Goal: Task Accomplishment & Management: Use online tool/utility

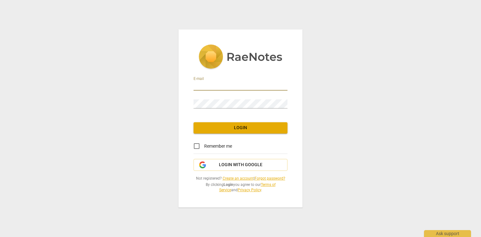
click at [211, 84] on input "email" at bounding box center [240, 85] width 94 height 9
type input "[EMAIL_ADDRESS][DOMAIN_NAME]"
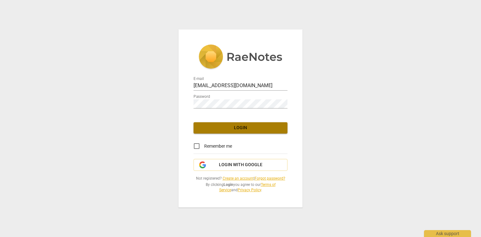
click at [219, 128] on span "Login" at bounding box center [240, 128] width 84 height 6
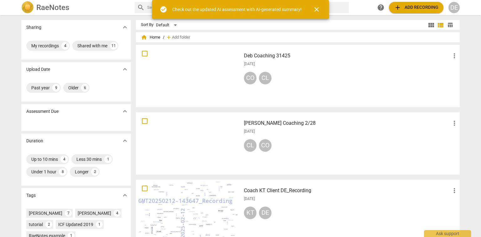
click at [163, 9] on span "check_circle" at bounding box center [164, 10] width 8 height 8
click at [318, 8] on span "close" at bounding box center [317, 10] width 8 height 8
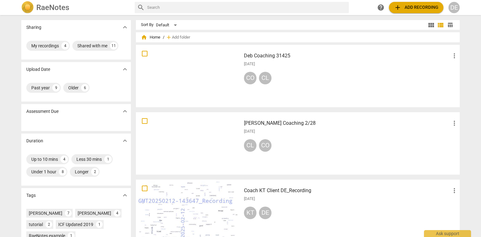
click at [28, 6] on img at bounding box center [27, 7] width 13 height 13
click at [402, 6] on span "add Add recording" at bounding box center [416, 8] width 44 height 8
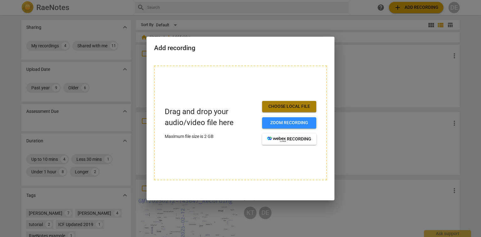
click at [295, 105] on span "Choose local file" at bounding box center [289, 106] width 44 height 6
click at [105, 13] on div at bounding box center [240, 118] width 481 height 237
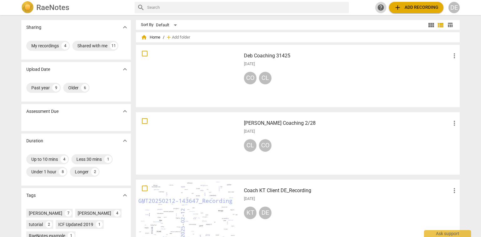
click at [381, 8] on span "help" at bounding box center [381, 8] width 8 height 8
click at [271, 124] on h3 "[PERSON_NAME] Coaching 2/28" at bounding box center [347, 123] width 207 height 8
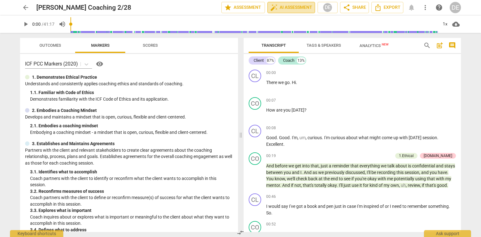
click at [293, 8] on span "auto_fix_high AI Assessment" at bounding box center [291, 8] width 42 height 8
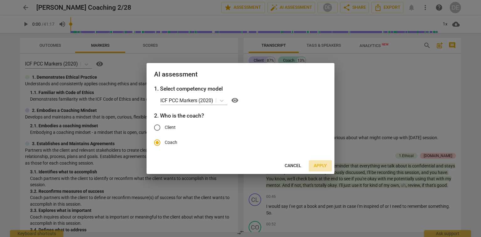
click at [322, 165] on span "Apply" at bounding box center [320, 165] width 13 height 6
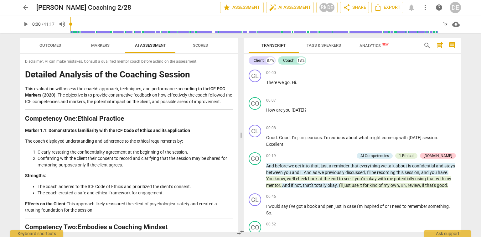
click at [152, 44] on span "AI Assessment" at bounding box center [150, 45] width 31 height 5
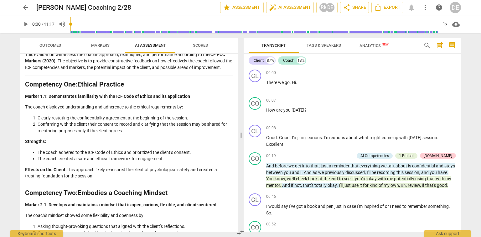
scroll to position [50, 0]
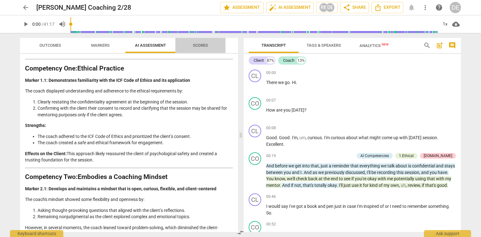
click at [200, 44] on span "Scores" at bounding box center [200, 45] width 15 height 5
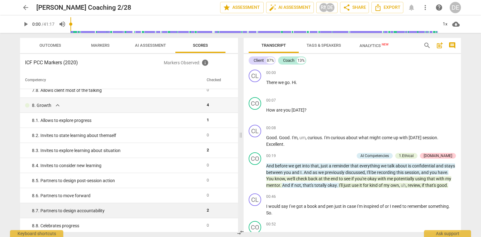
scroll to position [538, 0]
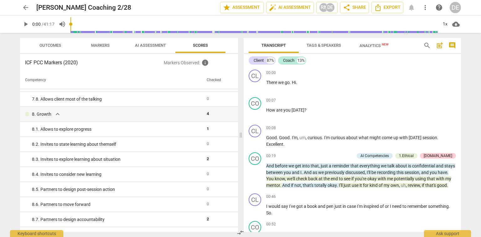
click at [24, 6] on span "arrow_back" at bounding box center [26, 8] width 8 height 8
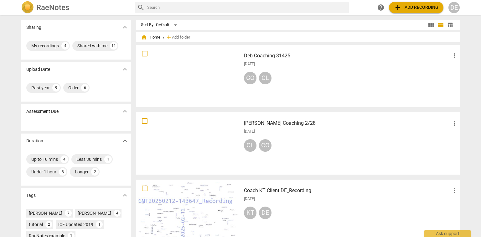
click at [281, 121] on h3 "[PERSON_NAME] Coaching 2/28" at bounding box center [347, 123] width 207 height 8
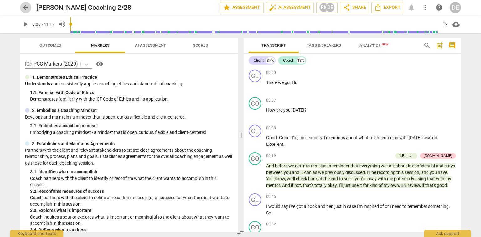
click at [24, 6] on span "arrow_back" at bounding box center [26, 8] width 8 height 8
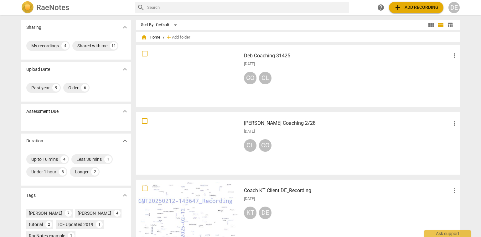
click at [263, 56] on h3 "Deb Coaching 31425" at bounding box center [347, 56] width 207 height 8
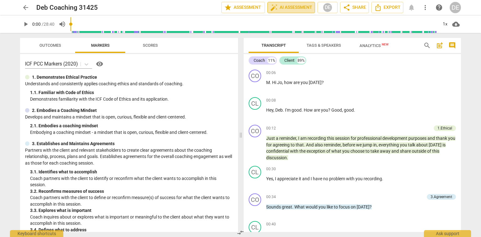
click at [293, 6] on span "auto_fix_high AI Assessment" at bounding box center [291, 8] width 42 height 8
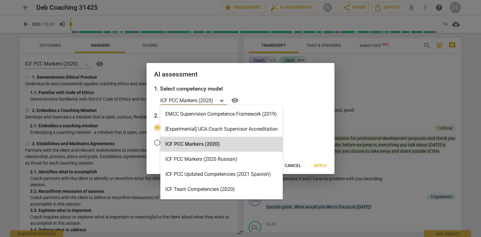
click at [222, 100] on icon at bounding box center [221, 100] width 6 height 6
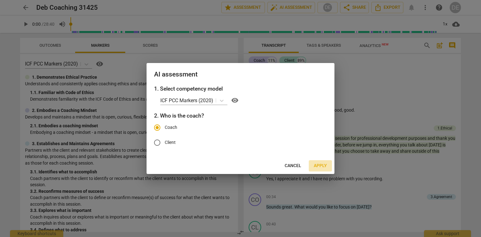
click at [318, 166] on span "Apply" at bounding box center [320, 165] width 13 height 6
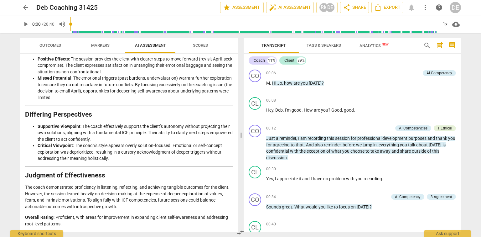
scroll to position [981, 0]
click at [200, 44] on span "Scores" at bounding box center [200, 45] width 15 height 5
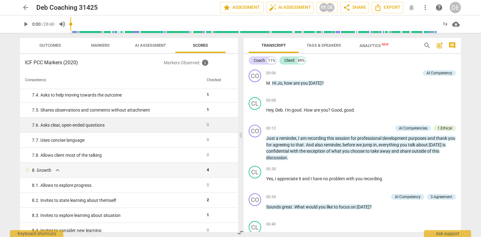
scroll to position [463, 0]
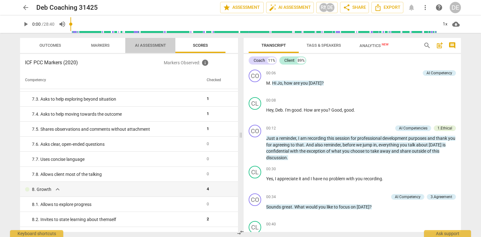
click at [152, 44] on span "AI Assessment" at bounding box center [150, 45] width 31 height 5
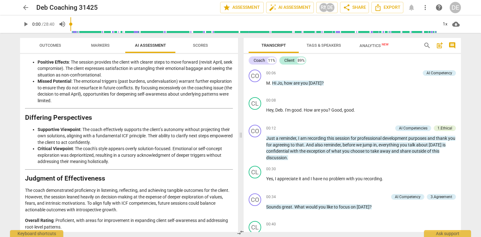
scroll to position [981, 0]
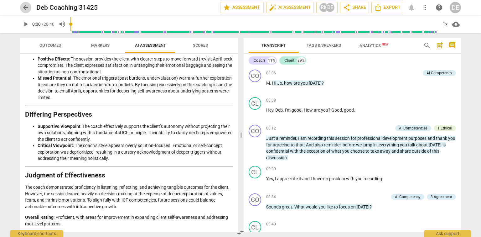
click at [24, 6] on span "arrow_back" at bounding box center [26, 8] width 8 height 8
